Goal: Task Accomplishment & Management: Complete application form

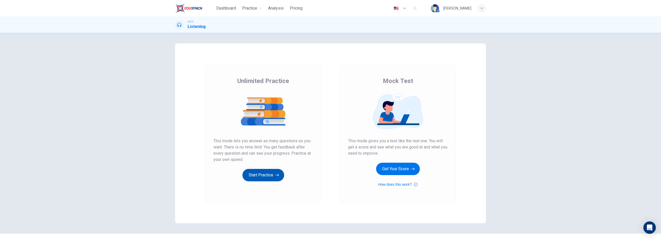
click at [259, 175] on button "Start Practice" at bounding box center [263, 175] width 42 height 12
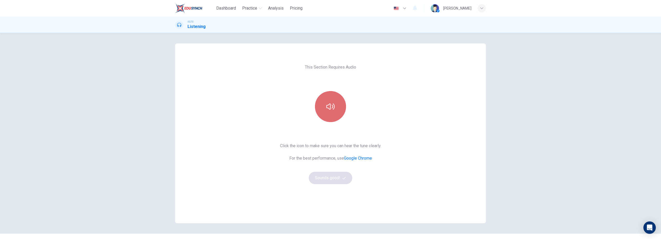
click at [325, 116] on button "button" at bounding box center [330, 106] width 31 height 31
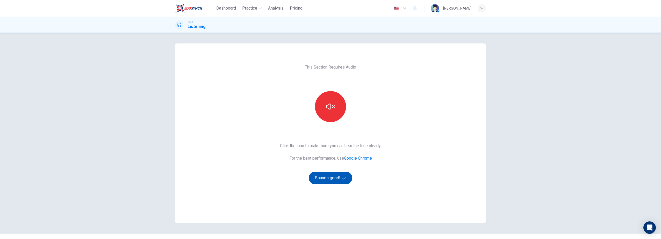
click at [328, 182] on button "Sounds good!" at bounding box center [331, 178] width 44 height 12
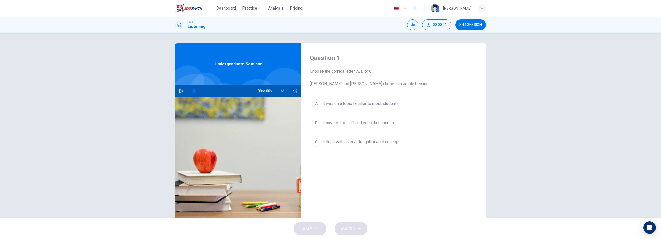
click at [180, 92] on icon "button" at bounding box center [182, 91] width 4 height 4
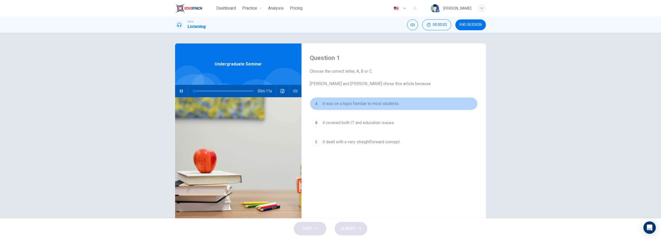
click at [317, 104] on div "A" at bounding box center [316, 104] width 8 height 8
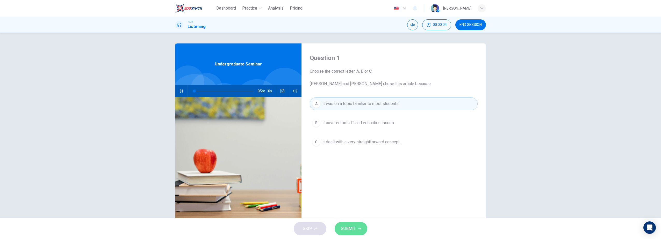
click at [352, 228] on span "SUBMIT" at bounding box center [348, 228] width 15 height 7
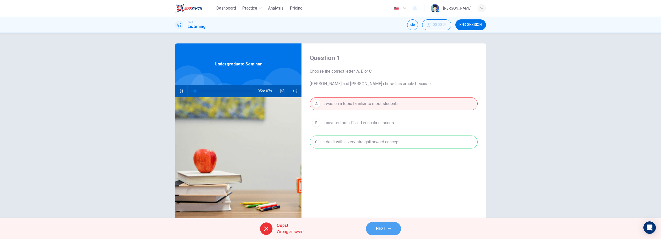
click at [380, 227] on span "NEXT" at bounding box center [381, 228] width 10 height 7
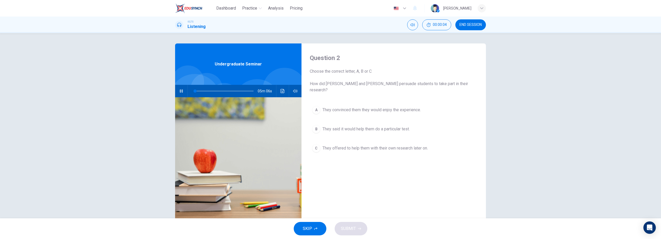
click at [314, 125] on div "B" at bounding box center [316, 129] width 8 height 8
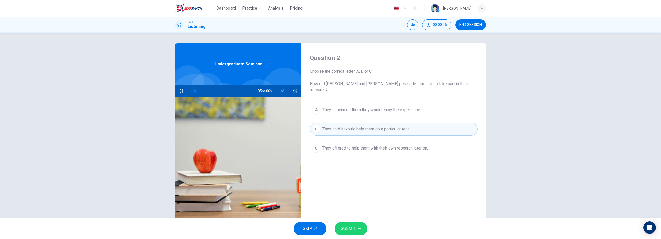
click at [356, 231] on button "SUBMIT" at bounding box center [351, 228] width 33 height 13
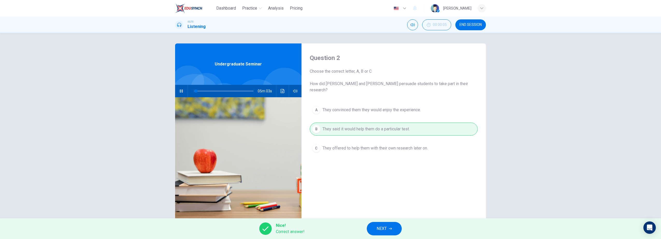
click at [383, 227] on span "NEXT" at bounding box center [382, 228] width 10 height 7
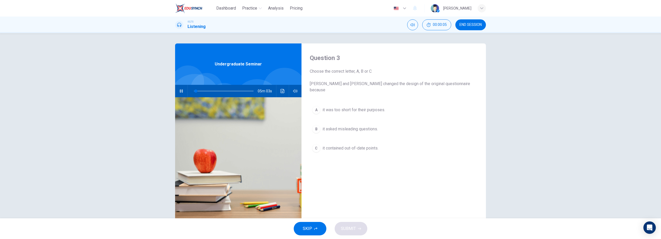
click at [310, 143] on button "C it contained out-of-date points." at bounding box center [394, 148] width 168 height 13
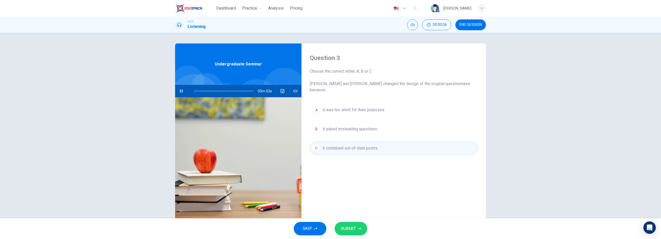
click at [349, 229] on span "SUBMIT" at bounding box center [348, 228] width 15 height 7
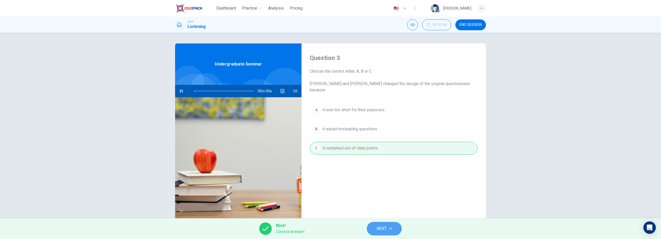
click at [387, 232] on button "NEXT" at bounding box center [384, 228] width 35 height 13
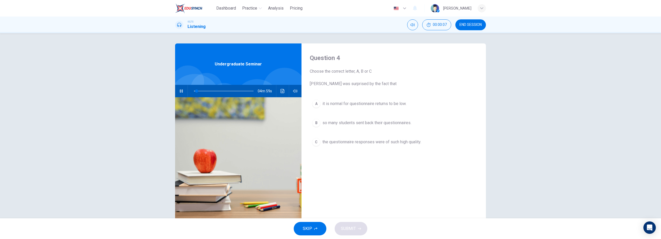
type input "4"
click at [465, 23] on span "END SESSION" at bounding box center [471, 25] width 22 height 4
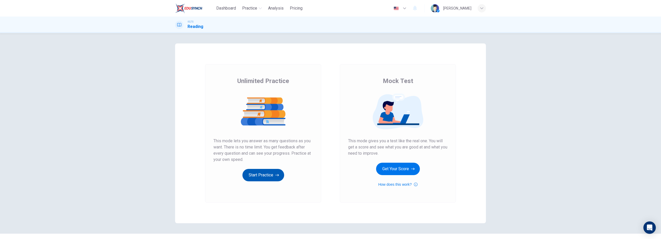
click at [269, 173] on button "Start Practice" at bounding box center [263, 175] width 42 height 12
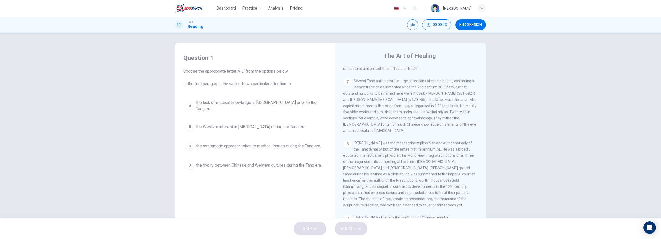
scroll to position [492, 0]
click at [258, 124] on span "the Western interest in Chinese medicine during the Tang era." at bounding box center [251, 127] width 110 height 6
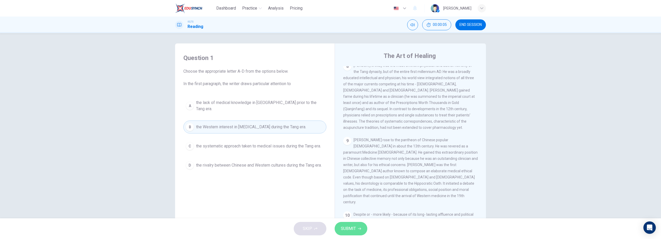
click at [353, 230] on span "SUBMIT" at bounding box center [348, 228] width 15 height 7
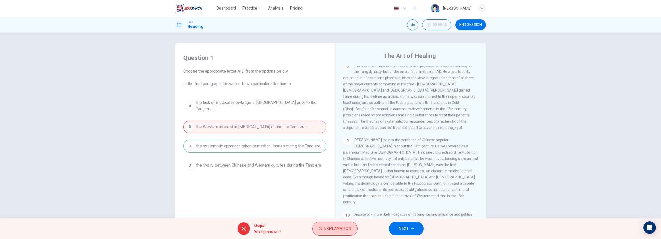
click at [343, 231] on span "Explanation" at bounding box center [337, 228] width 27 height 7
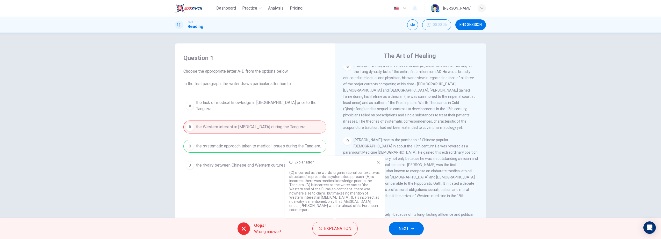
click at [378, 164] on icon at bounding box center [378, 162] width 3 height 3
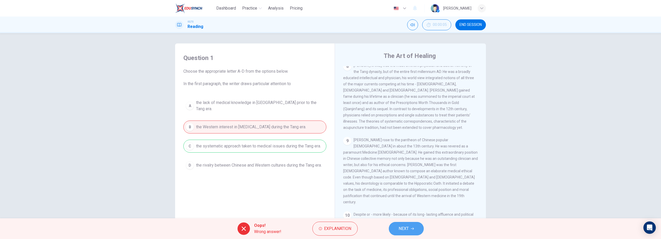
click at [409, 230] on button "NEXT" at bounding box center [406, 228] width 35 height 13
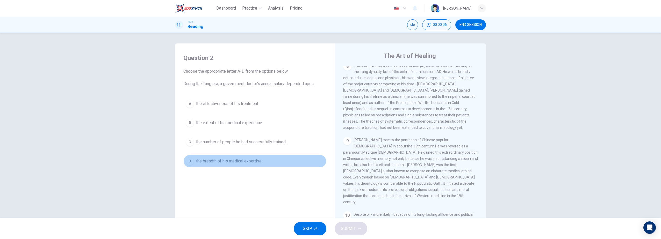
click at [259, 164] on span "the breadth of his medical expertise." at bounding box center [229, 161] width 66 height 6
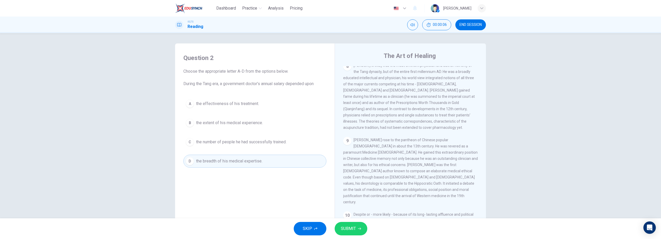
click at [346, 227] on span "SUBMIT" at bounding box center [348, 228] width 15 height 7
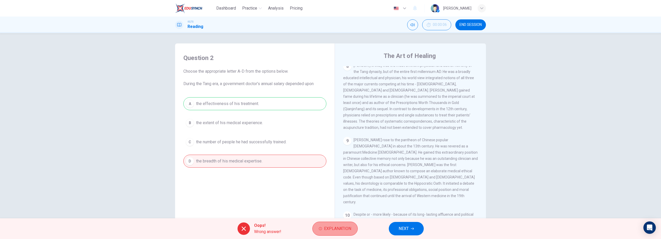
click at [330, 228] on span "Explanation" at bounding box center [337, 228] width 27 height 7
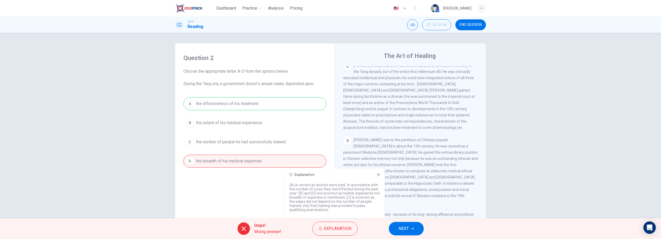
click at [406, 8] on icon "button" at bounding box center [404, 9] width 3 height 2
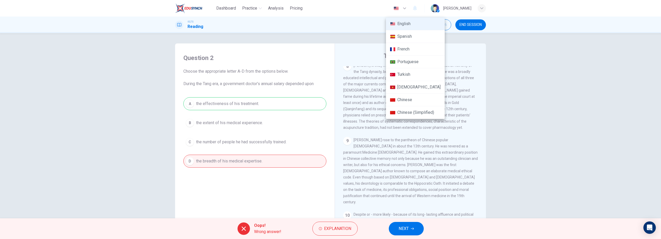
click at [517, 143] on div at bounding box center [330, 119] width 661 height 239
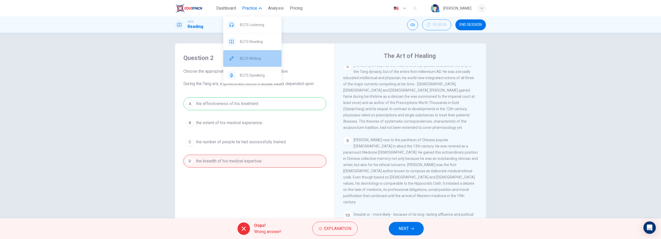
click at [252, 62] on div "IELTS Writing" at bounding box center [252, 58] width 58 height 17
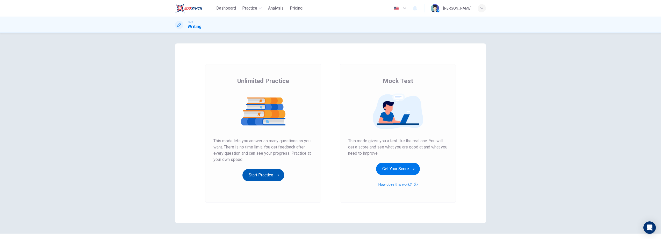
click at [269, 170] on button "Start Practice" at bounding box center [263, 175] width 42 height 12
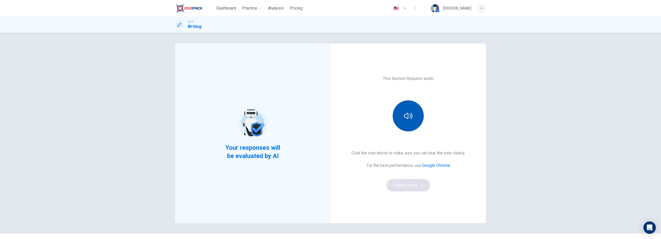
click at [405, 128] on button "button" at bounding box center [408, 116] width 31 height 31
click at [407, 188] on button "Sounds good!" at bounding box center [409, 185] width 44 height 12
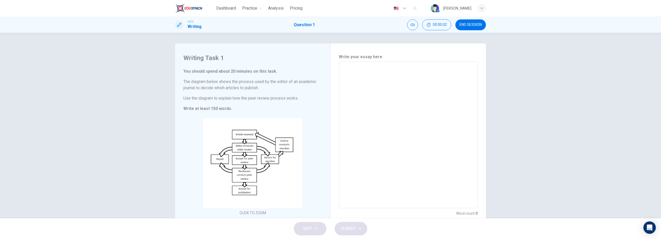
click at [379, 93] on textarea at bounding box center [408, 135] width 132 height 138
click at [379, 99] on textarea at bounding box center [408, 135] width 132 height 138
click at [370, 91] on textarea at bounding box center [408, 135] width 132 height 138
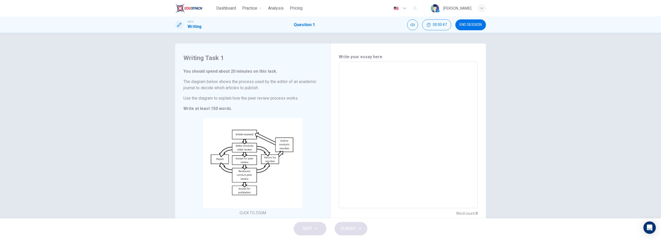
type textarea "R"
type textarea "x"
type textarea "Re"
type textarea "x"
type textarea "Rec"
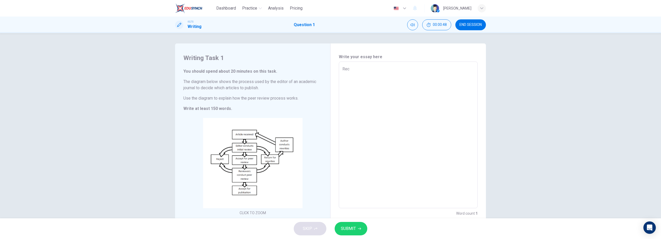
type textarea "x"
type textarea "Rece"
type textarea "x"
type textarea "Recen"
type textarea "x"
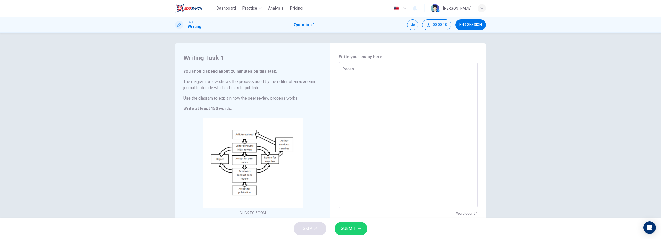
type textarea "Recent"
type textarea "x"
type textarea "Recent"
type textarea "x"
type textarea "Recent y"
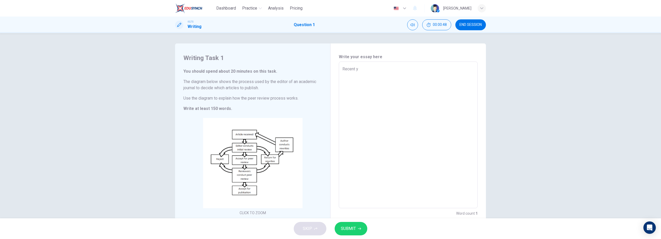
type textarea "x"
type textarea "Recent ye"
type textarea "x"
type textarea "Recent yea"
type textarea "x"
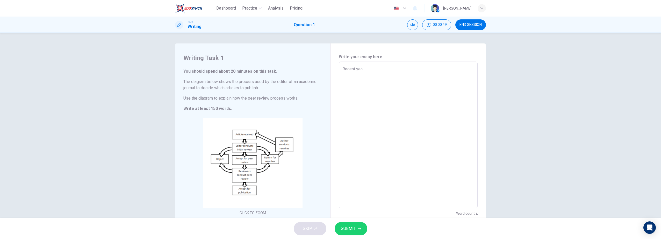
type textarea "Recent year"
type textarea "x"
type textarea "Recent years"
type textarea "x"
type textarea "Recent years,"
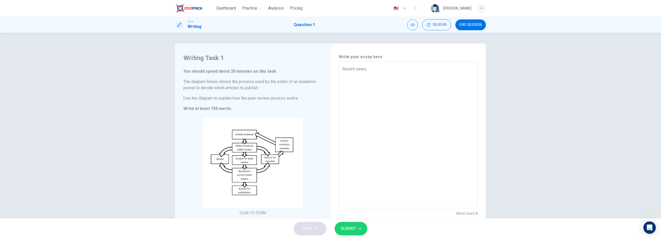
type textarea "x"
type textarea "Recent years,"
type textarea "x"
type textarea "Recent years, b"
type textarea "x"
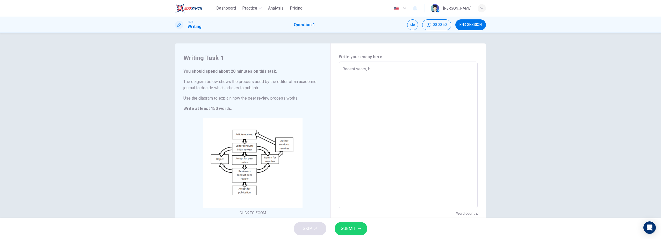
type textarea "Recent years, bi"
type textarea "x"
type textarea "Recent years, big"
type textarea "x"
type textarea "Recent years, big"
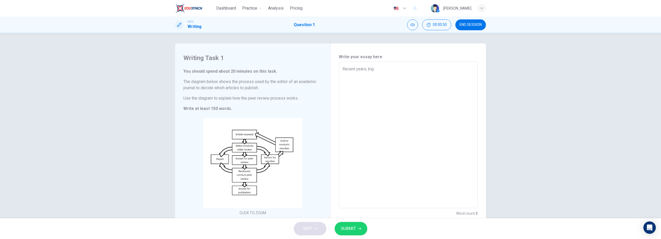
type textarea "x"
type textarea "Recent years, big c"
type textarea "x"
type textarea "Recent years, big ch"
type textarea "x"
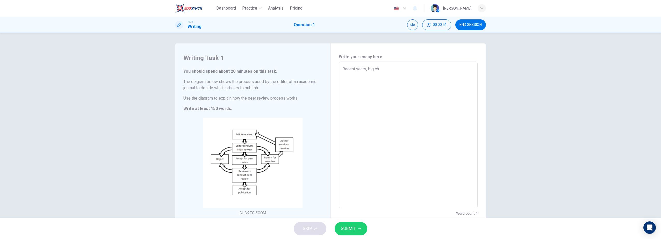
type textarea "Recent years, big cha"
type textarea "x"
type textarea "Recent years, [PERSON_NAME]"
type textarea "x"
type textarea "Recent years, [PERSON_NAME]"
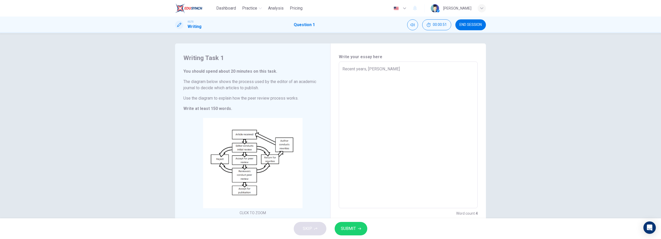
type textarea "x"
type textarea "Recent years, big change"
type textarea "x"
type textarea "Recent years, big changes"
type textarea "x"
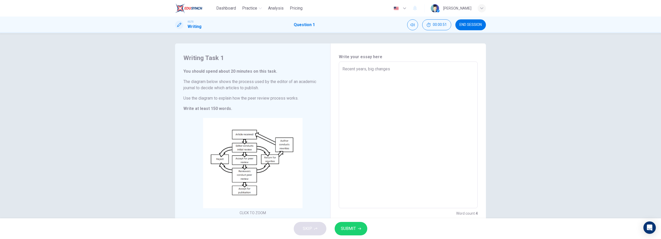
type textarea "Recent years, big changes."
type textarea "x"
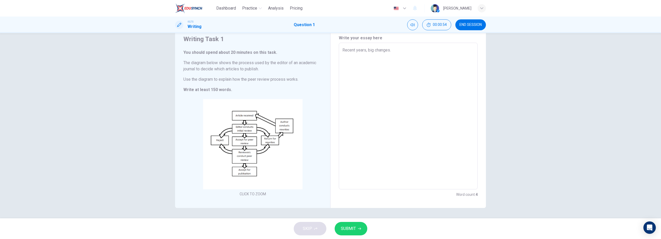
type textarea "Recent years, big changes."
click at [355, 232] on span "SUBMIT" at bounding box center [348, 228] width 15 height 7
type textarea "x"
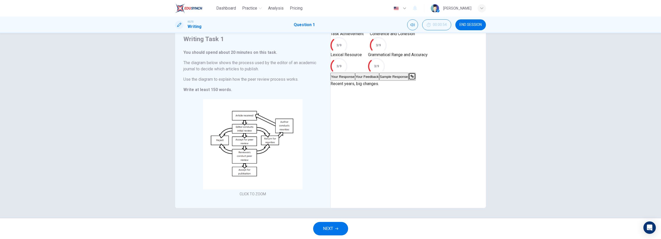
click at [379, 81] on button "Your Feedback" at bounding box center [367, 77] width 24 height 8
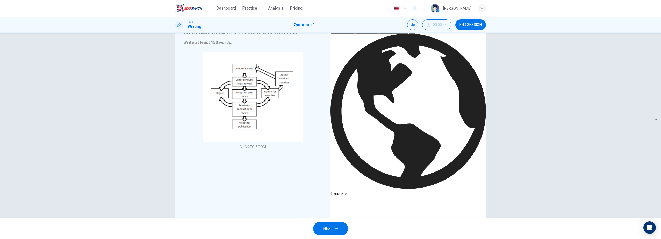
scroll to position [66, 0]
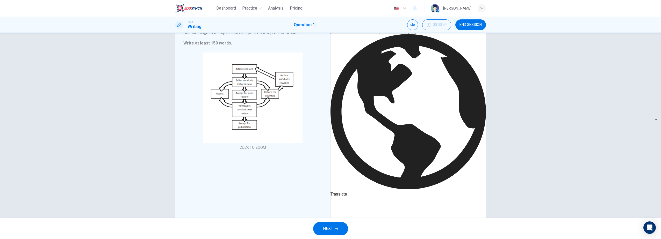
drag, startPoint x: 418, startPoint y: 160, endPoint x: 418, endPoint y: 164, distance: 4.2
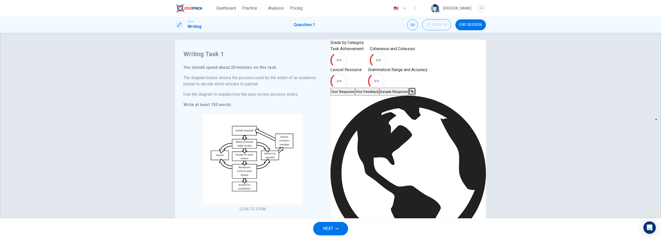
scroll to position [0, 0]
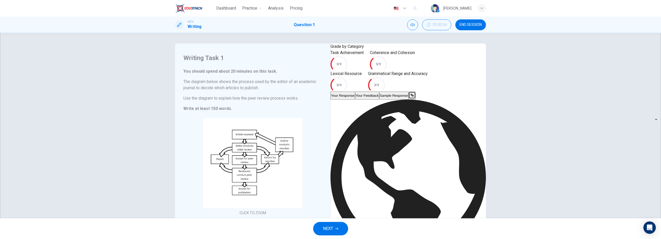
click at [409, 100] on button "Sample Response" at bounding box center [393, 96] width 29 height 8
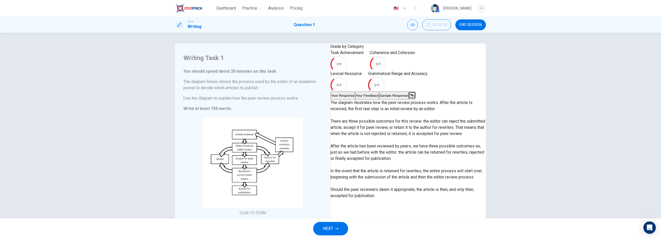
scroll to position [31, 0]
click at [379, 100] on button "Your Feedback" at bounding box center [367, 96] width 24 height 8
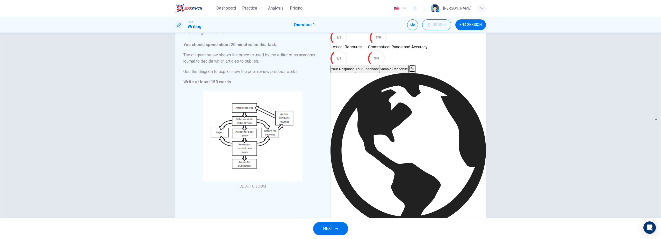
scroll to position [52, 0]
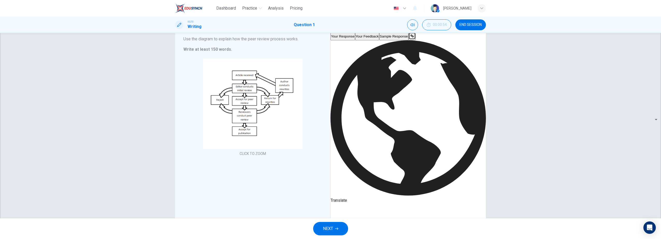
click at [408, 8] on icon "button" at bounding box center [405, 8] width 6 height 6
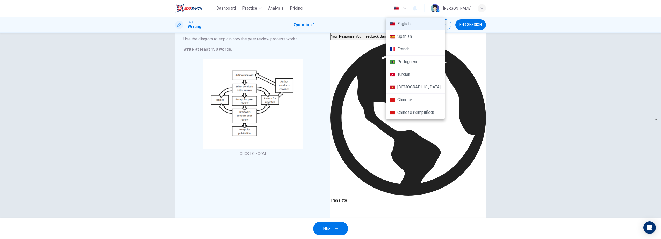
click at [406, 98] on li "Chinese" at bounding box center [415, 100] width 59 height 13
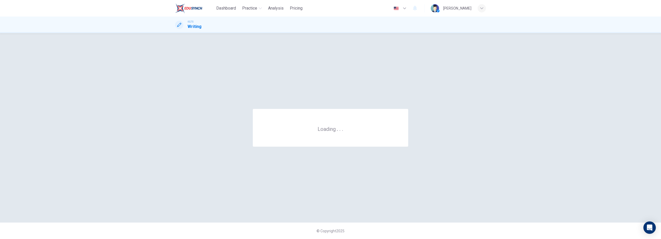
scroll to position [0, 0]
